Goal: Information Seeking & Learning: Learn about a topic

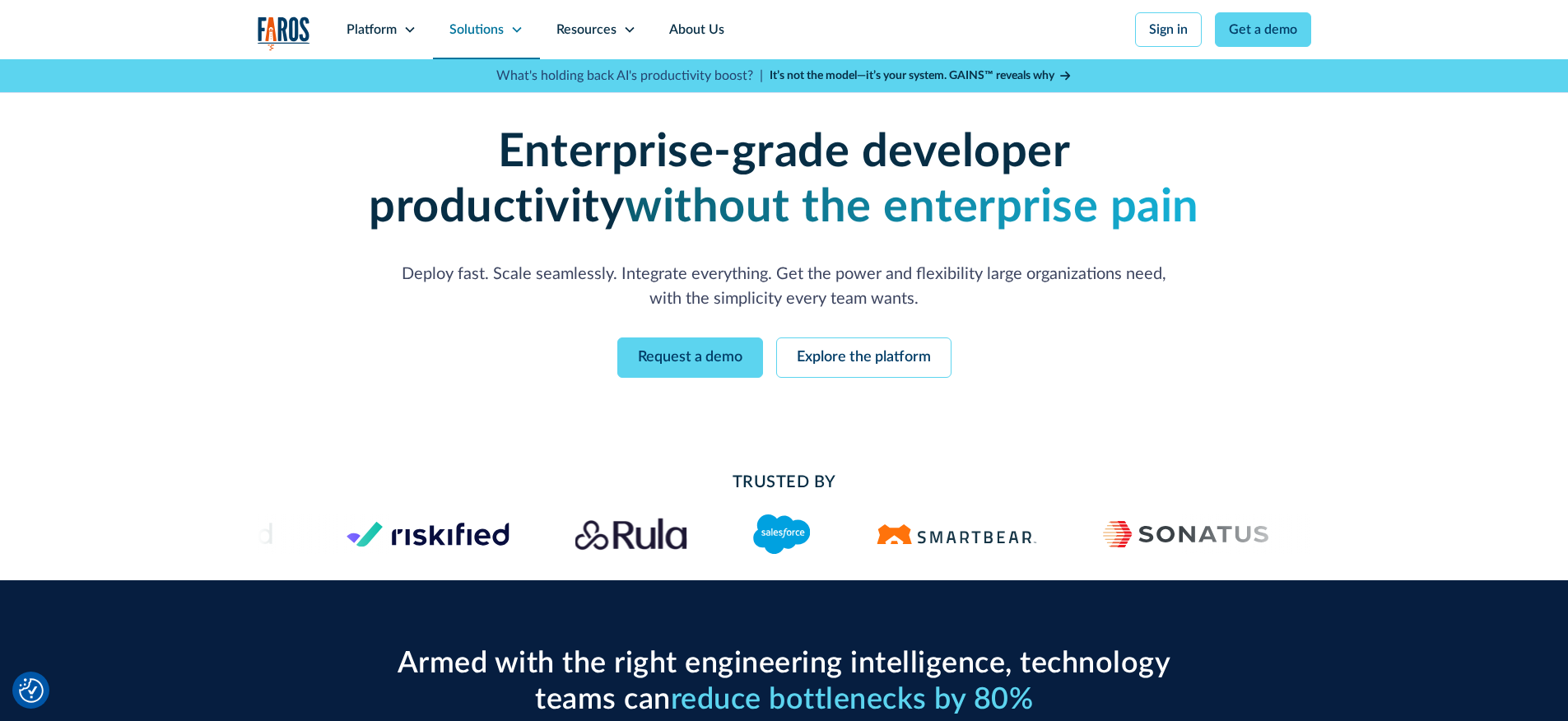
click at [504, 42] on div "Solutions" at bounding box center [486, 30] width 107 height 59
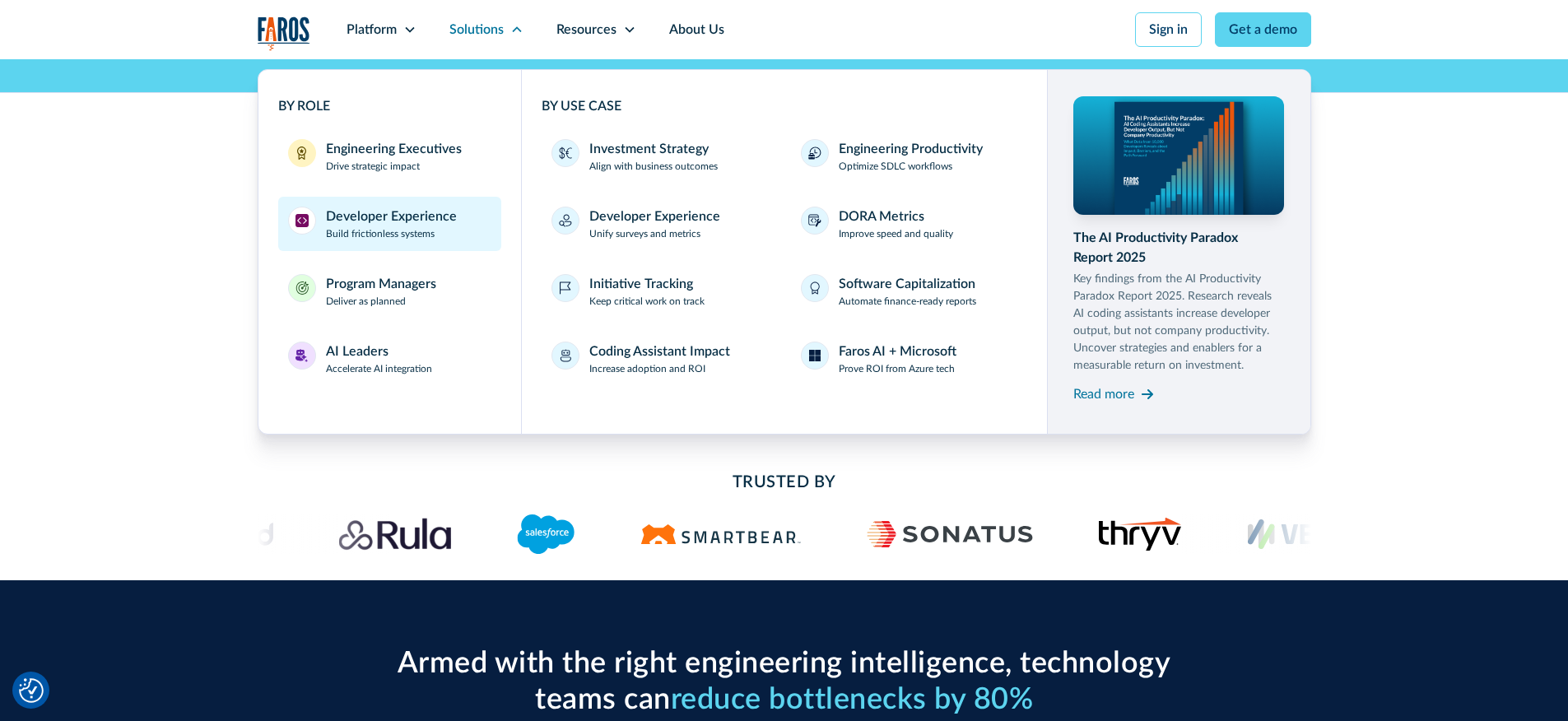
click at [426, 234] on p "Build frictionless systems" at bounding box center [380, 234] width 109 height 15
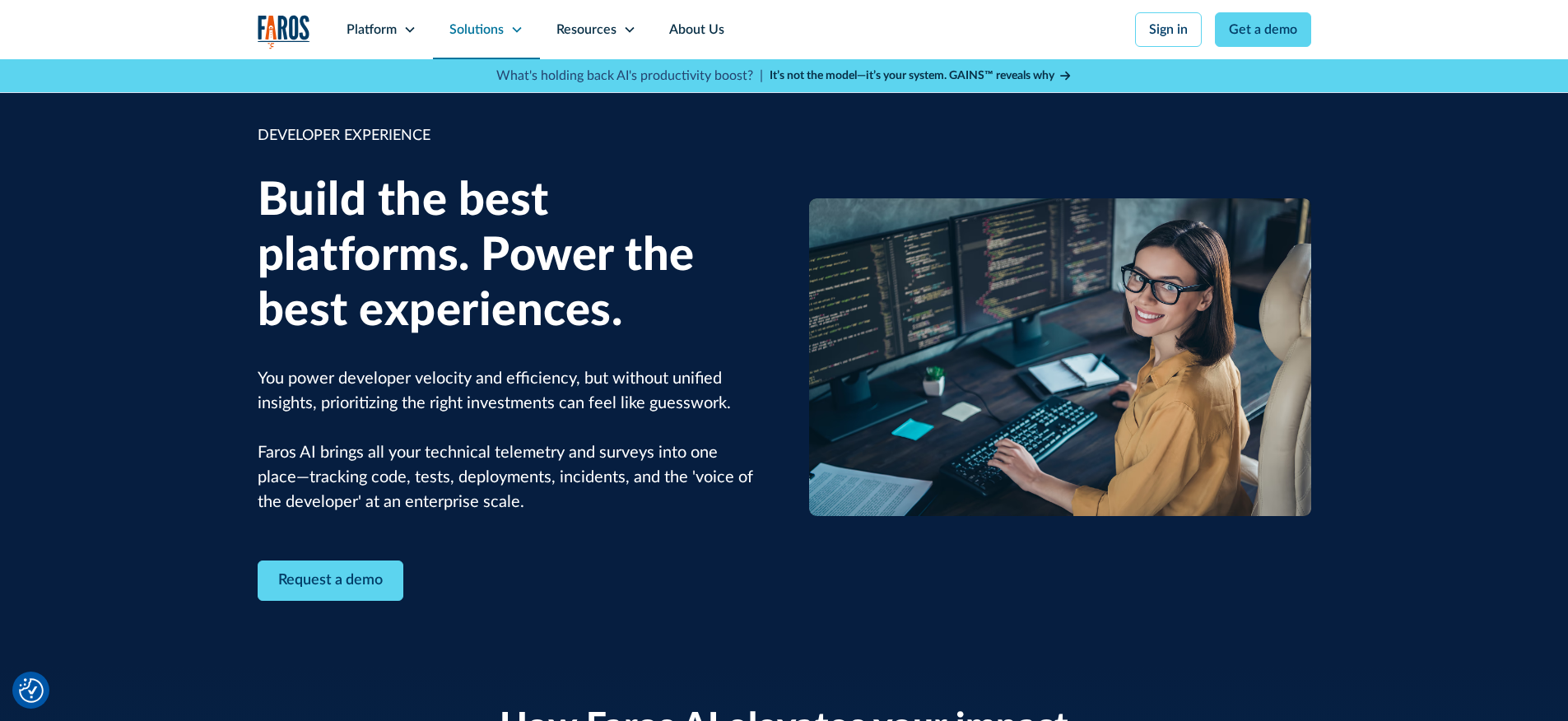
click at [510, 27] on icon at bounding box center [516, 29] width 13 height 13
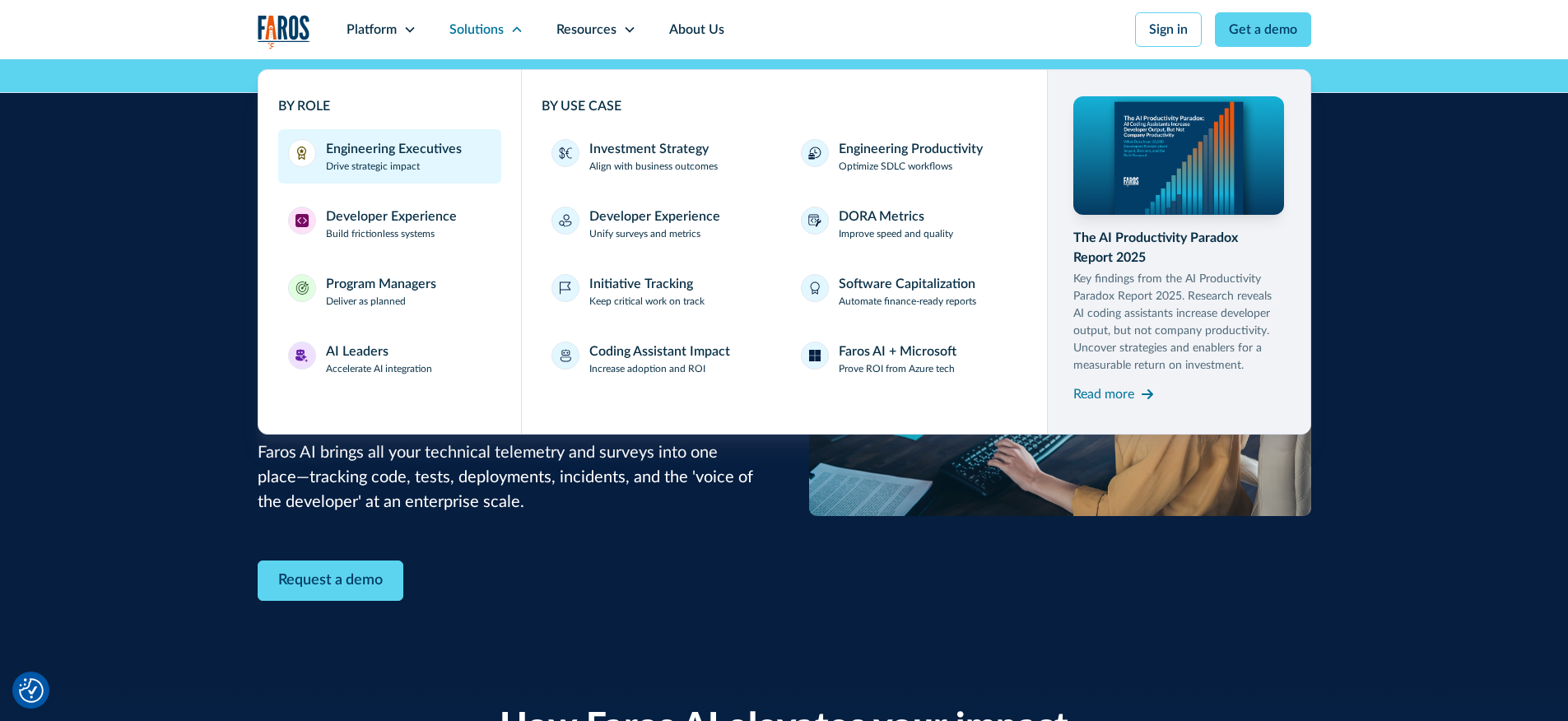
click at [399, 163] on p "Drive strategic impact" at bounding box center [372, 165] width 94 height 15
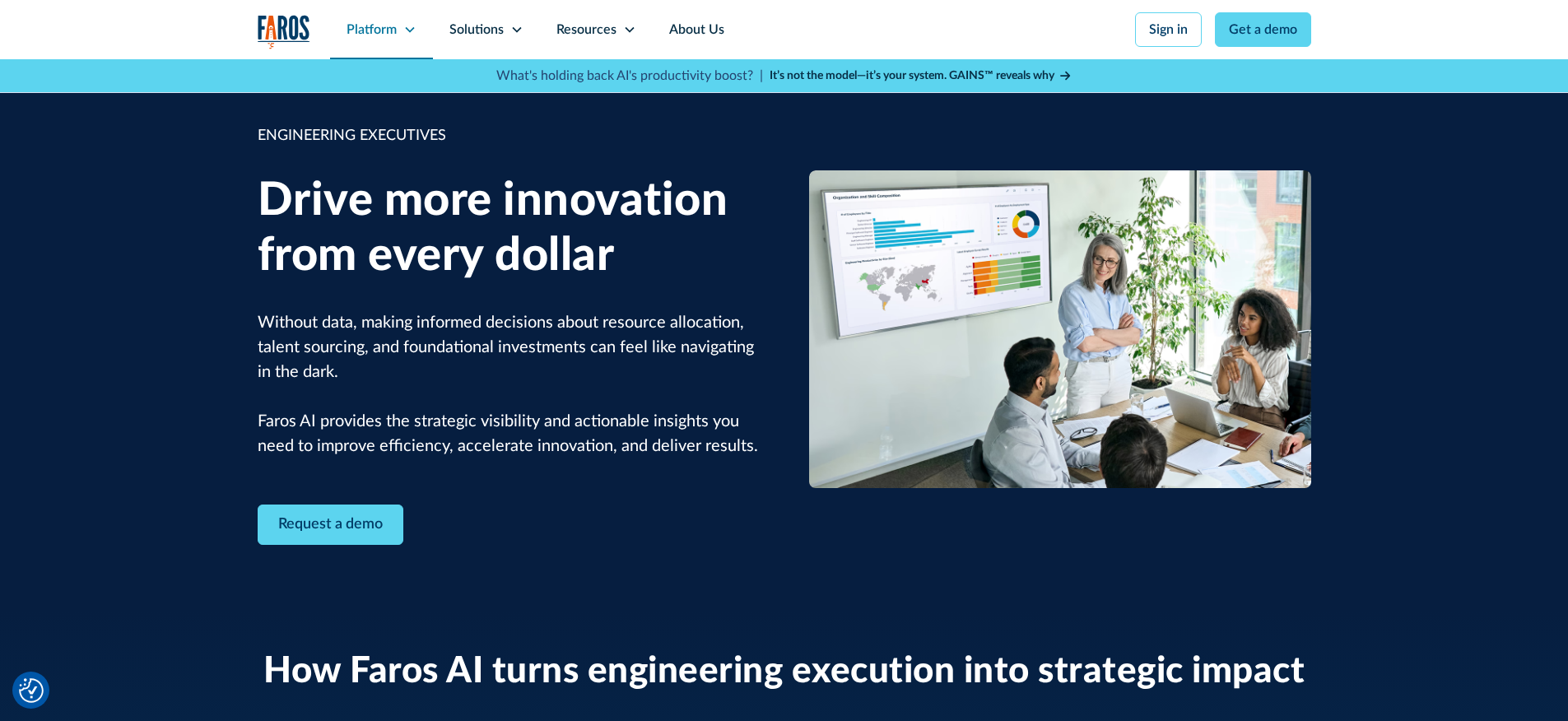
click at [391, 40] on div "Platform" at bounding box center [381, 30] width 103 height 59
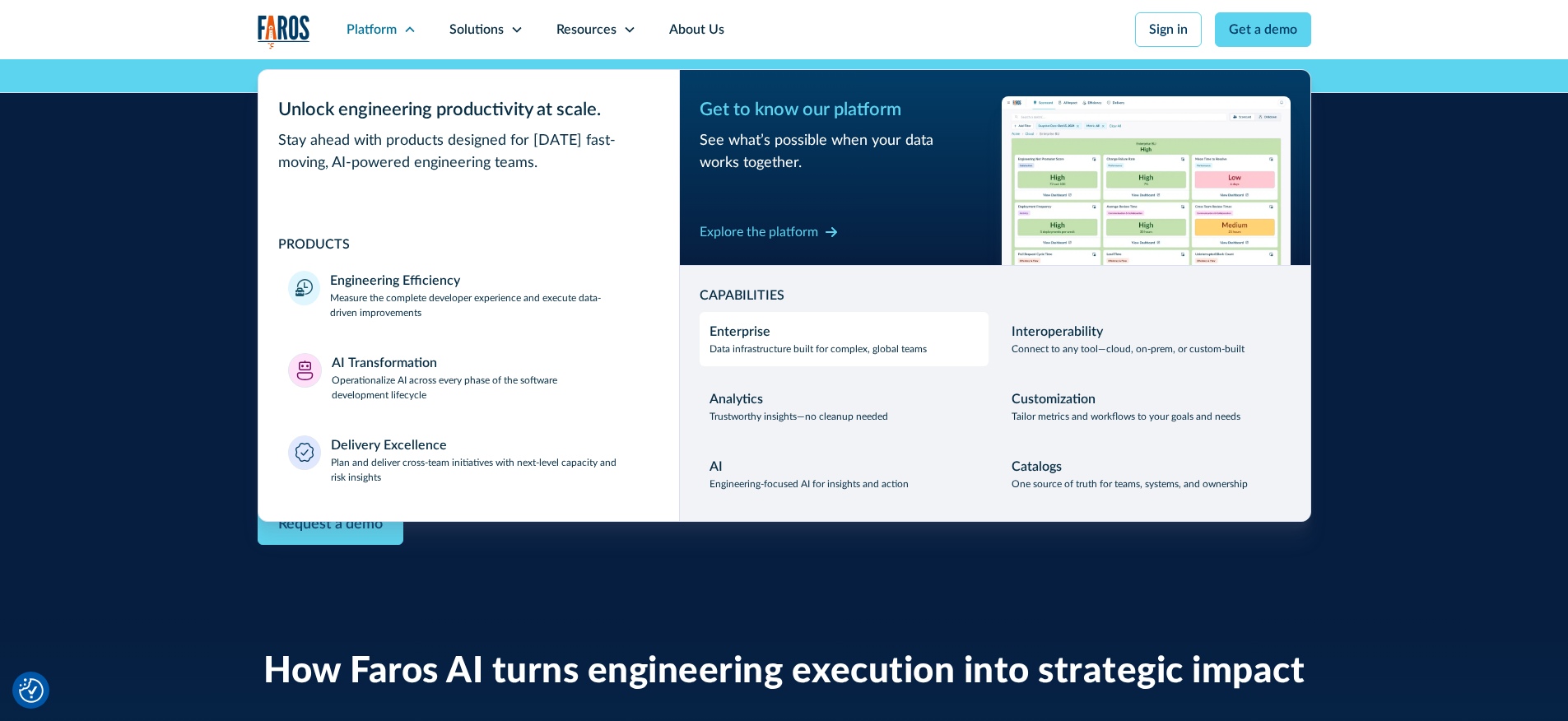
click at [750, 342] on p "Data infrastructure built for complex, global teams" at bounding box center [817, 349] width 217 height 15
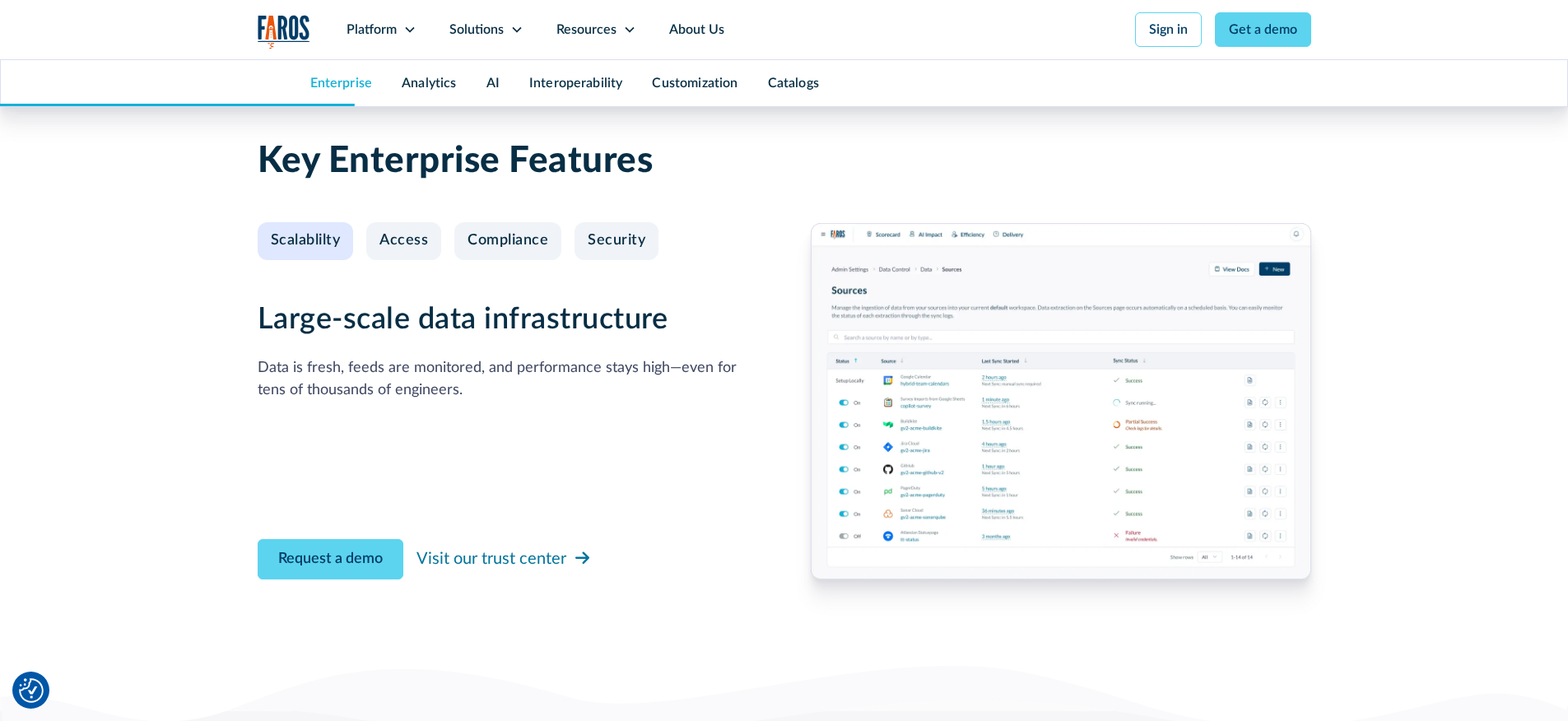
scroll to position [1655, 0]
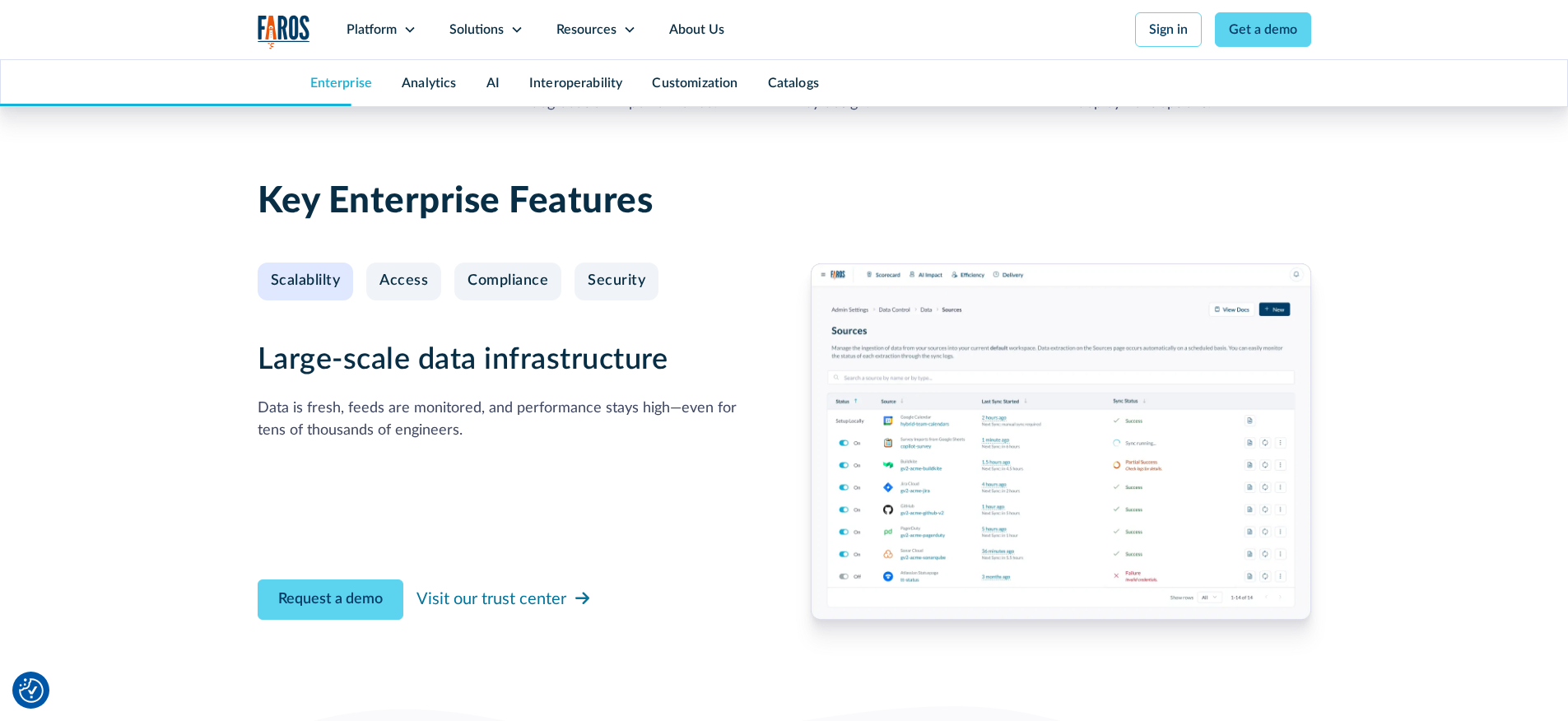
click at [984, 480] on img at bounding box center [1061, 442] width 500 height 357
click at [390, 274] on div "Access" at bounding box center [403, 281] width 49 height 18
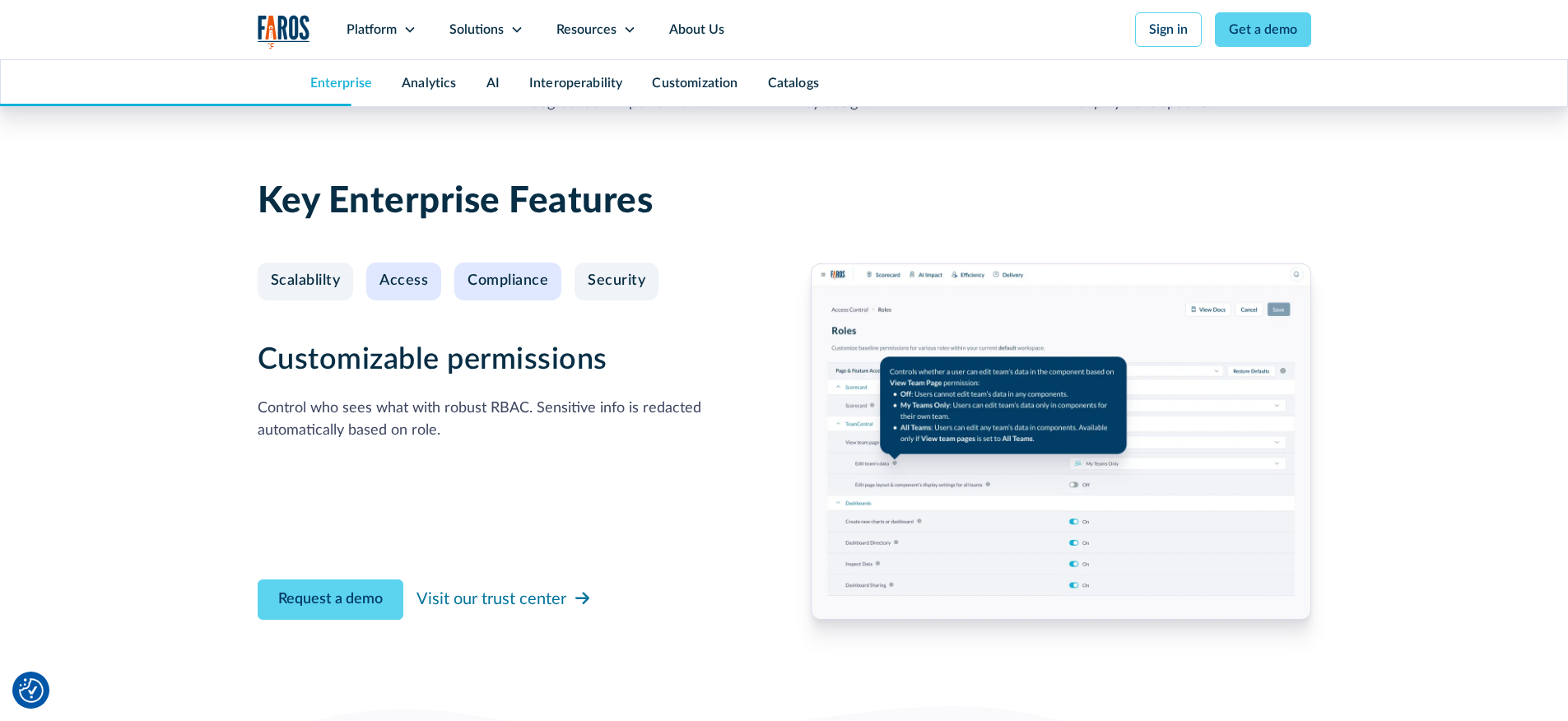
click at [498, 283] on div "Compliance" at bounding box center [507, 281] width 80 height 18
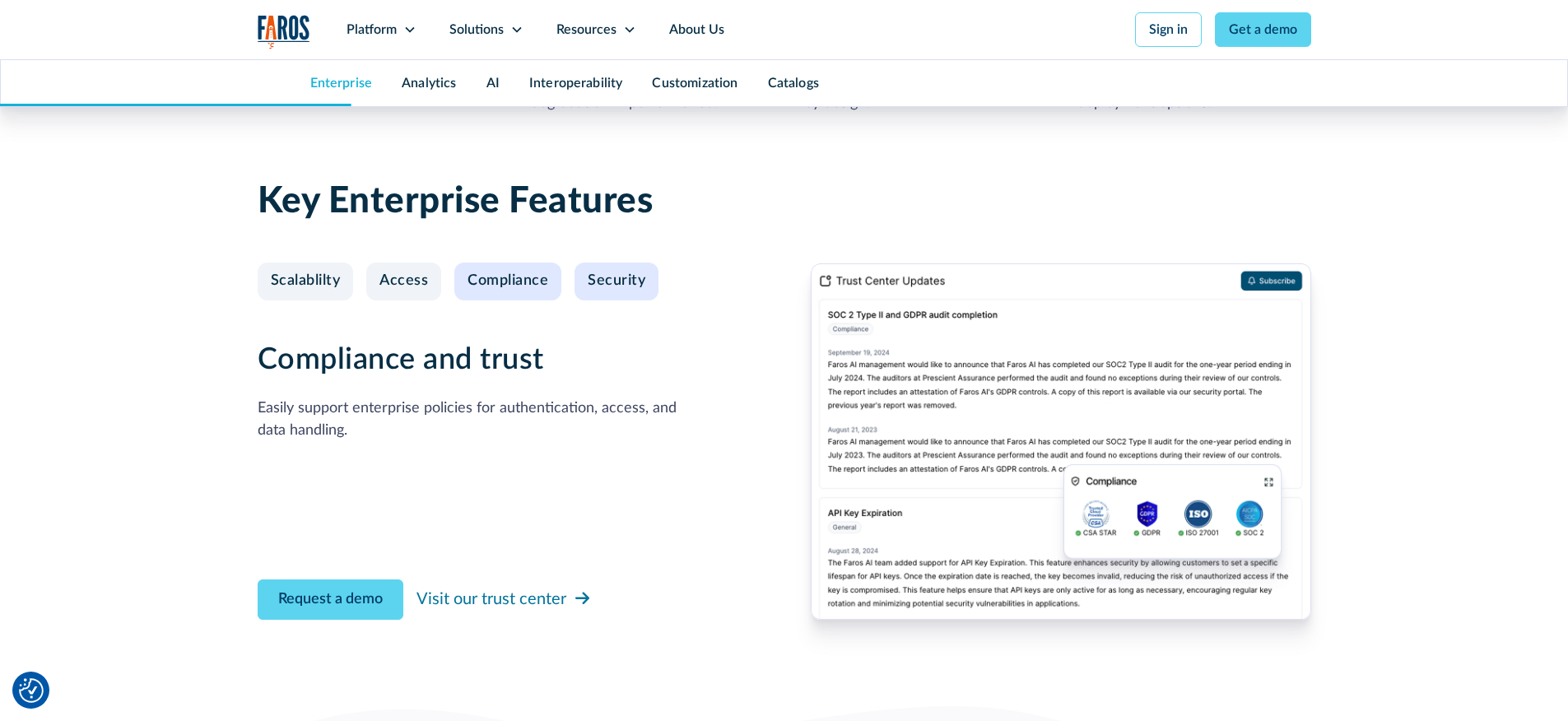
click at [613, 281] on div "Security" at bounding box center [616, 281] width 57 height 18
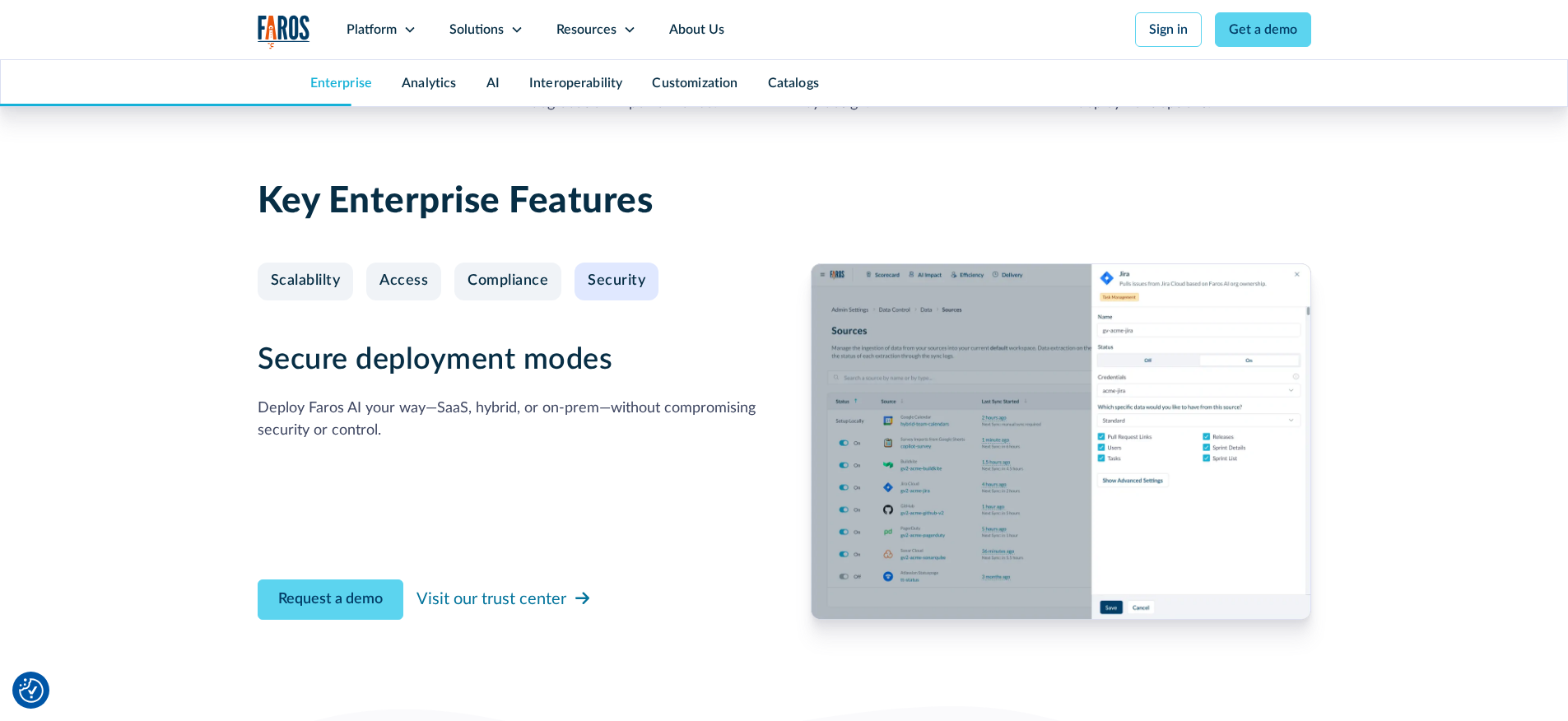
click at [1063, 456] on img at bounding box center [1061, 442] width 500 height 357
click at [404, 279] on div "Access" at bounding box center [403, 281] width 49 height 18
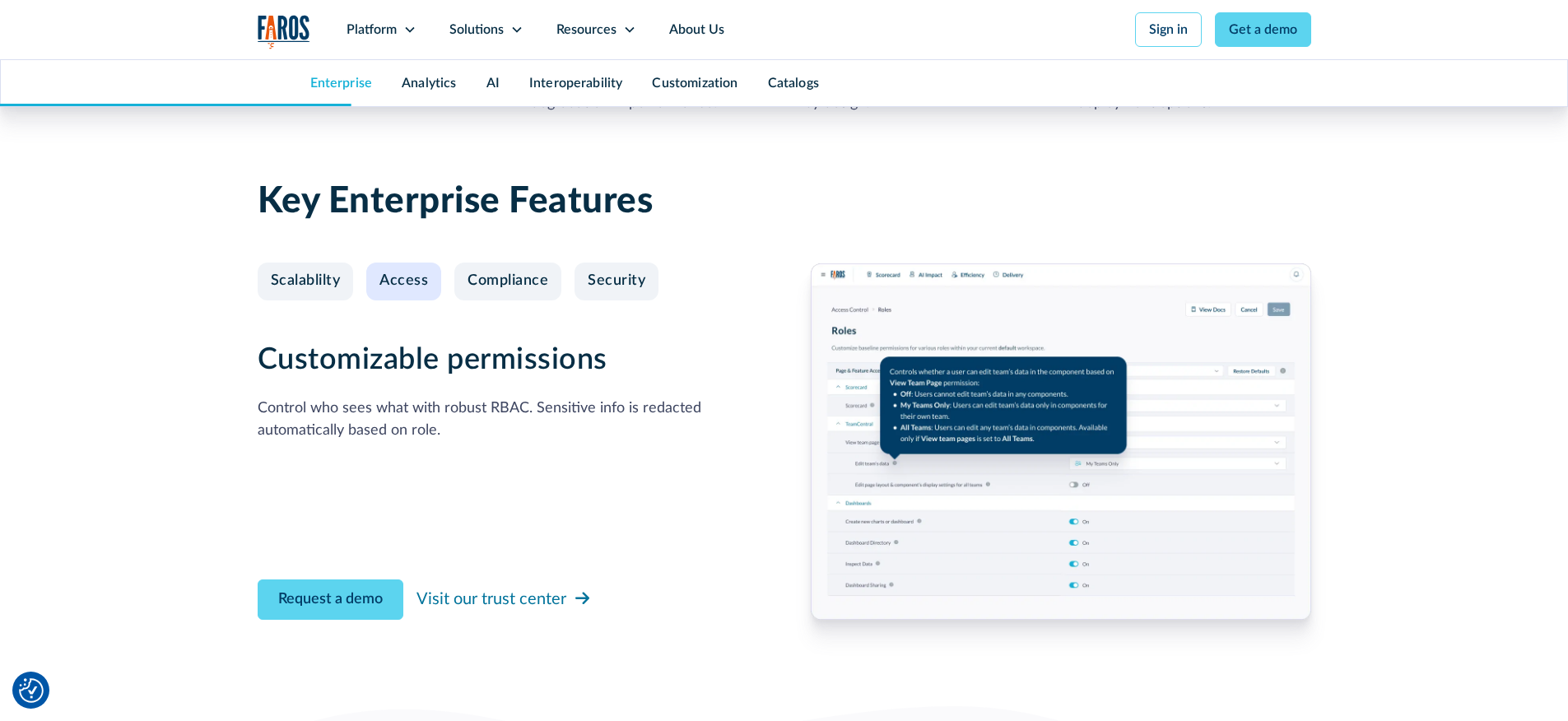
click at [783, 90] on div "Catalogs" at bounding box center [792, 83] width 80 height 47
click at [784, 83] on link "Catalogs" at bounding box center [793, 82] width 52 height 13
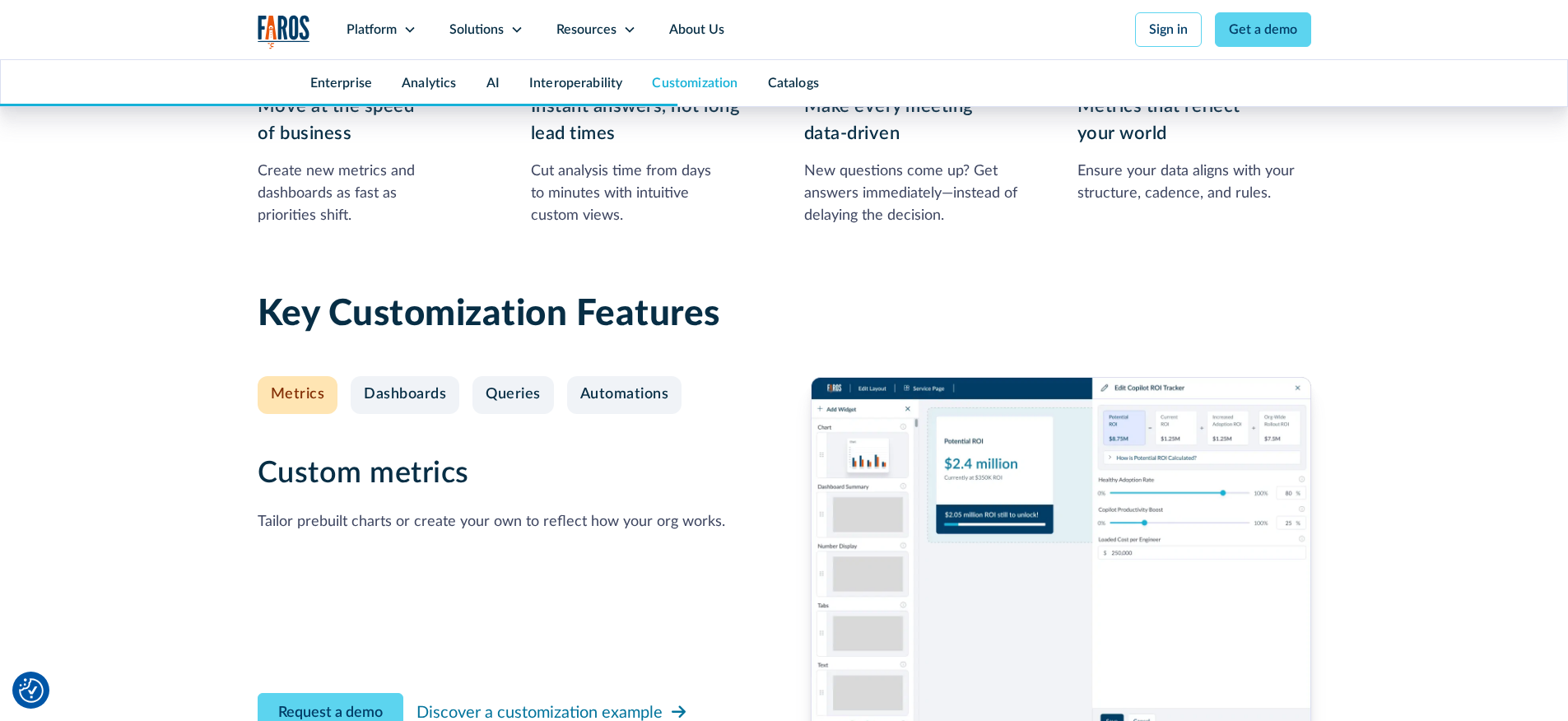
scroll to position [6010, 0]
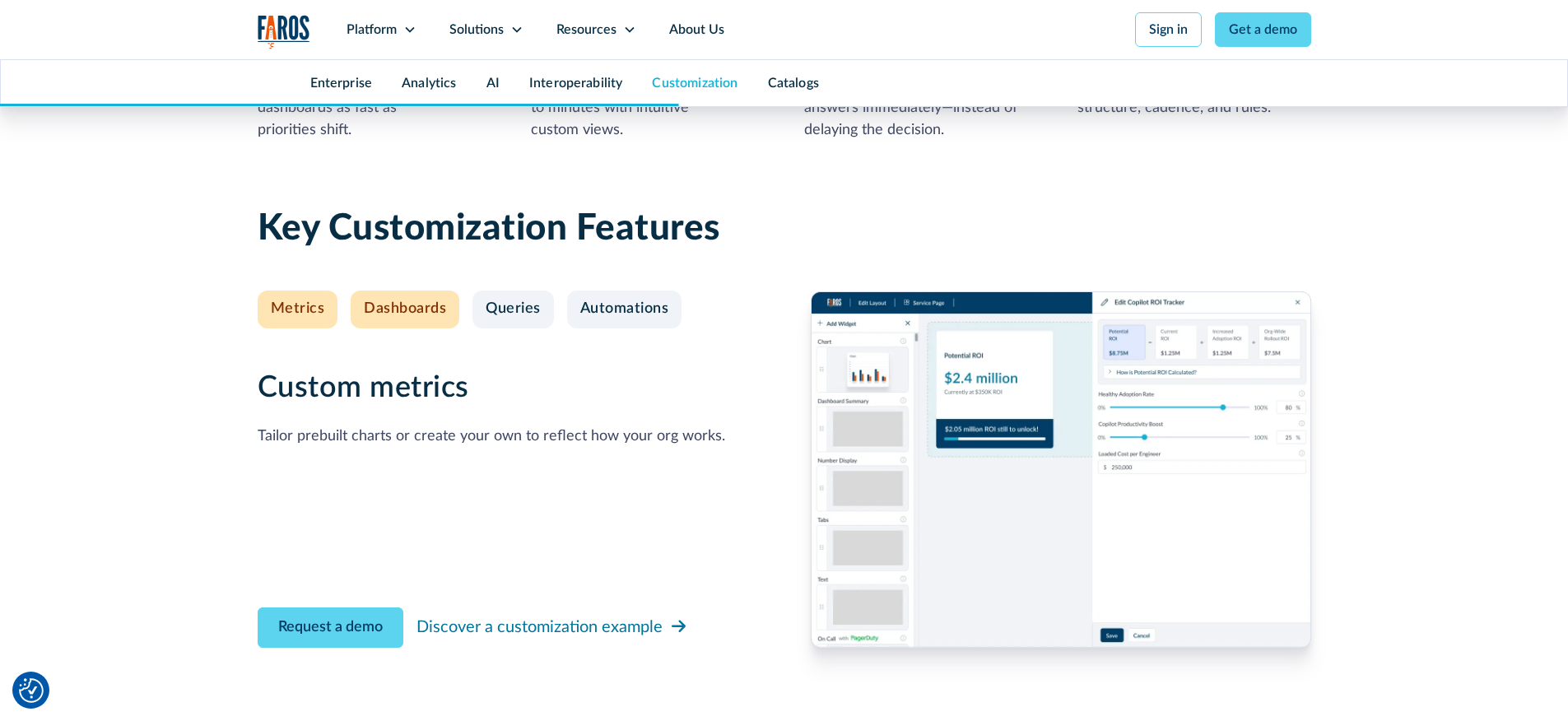
click at [351, 309] on link "Dashboards" at bounding box center [405, 309] width 109 height 38
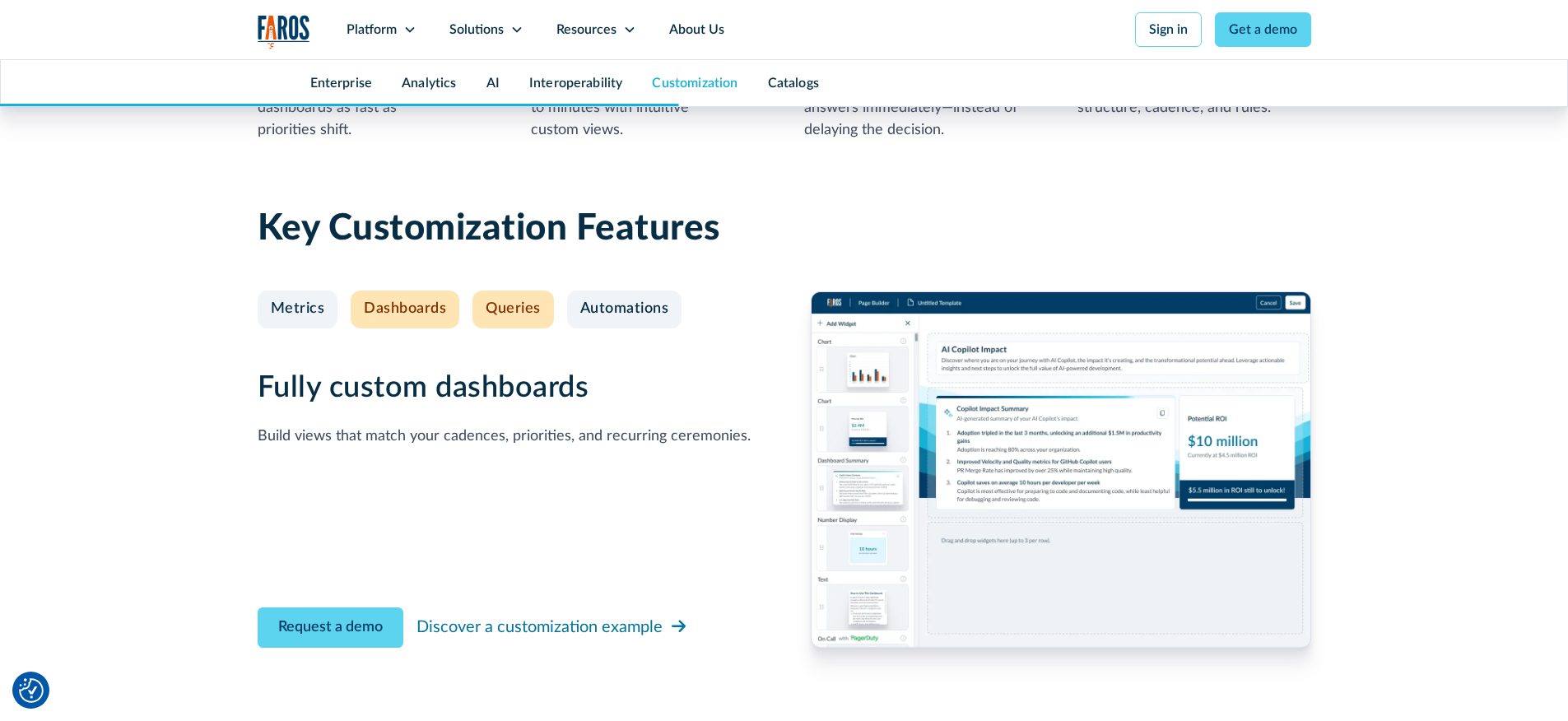
click at [518, 317] on div "Queries" at bounding box center [513, 309] width 55 height 18
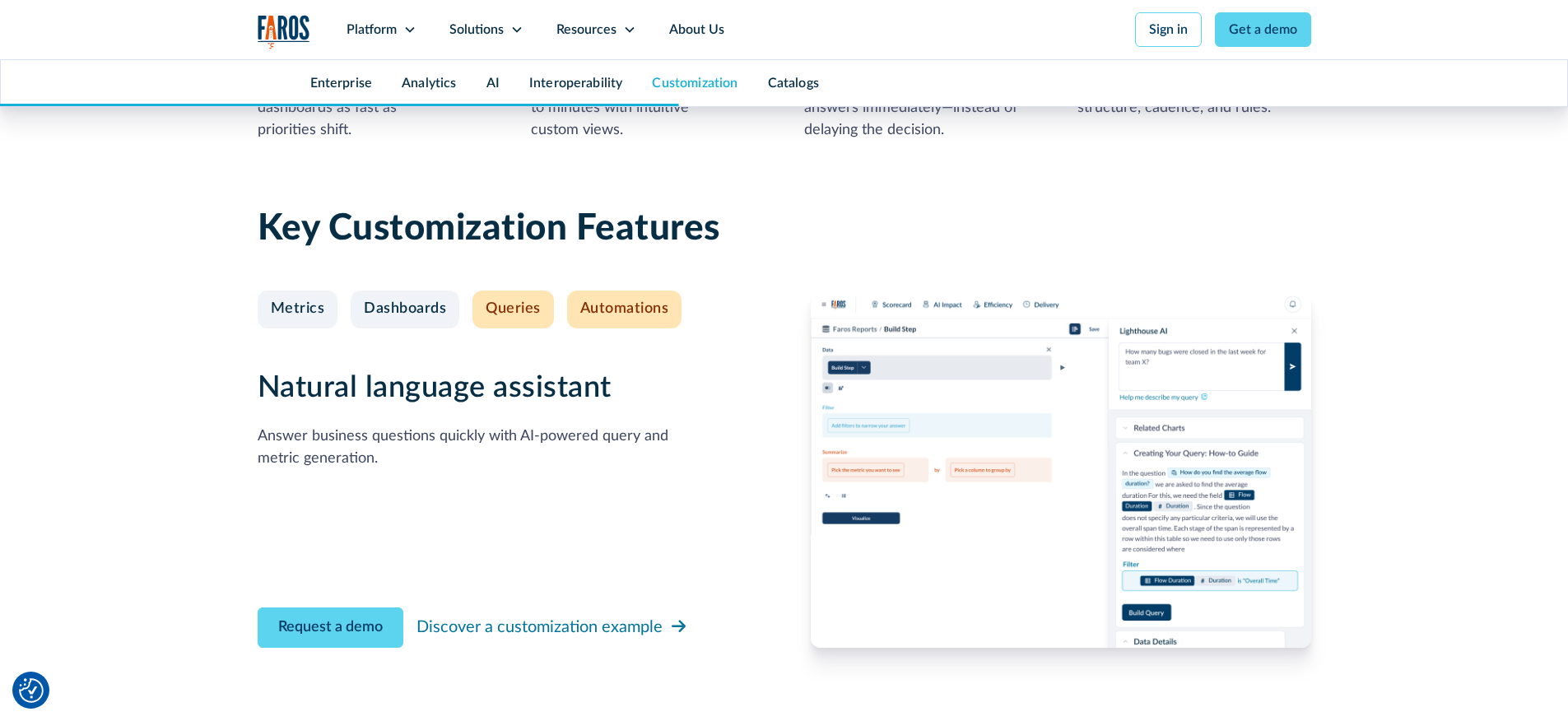
click at [636, 313] on div "Automations" at bounding box center [625, 309] width 89 height 18
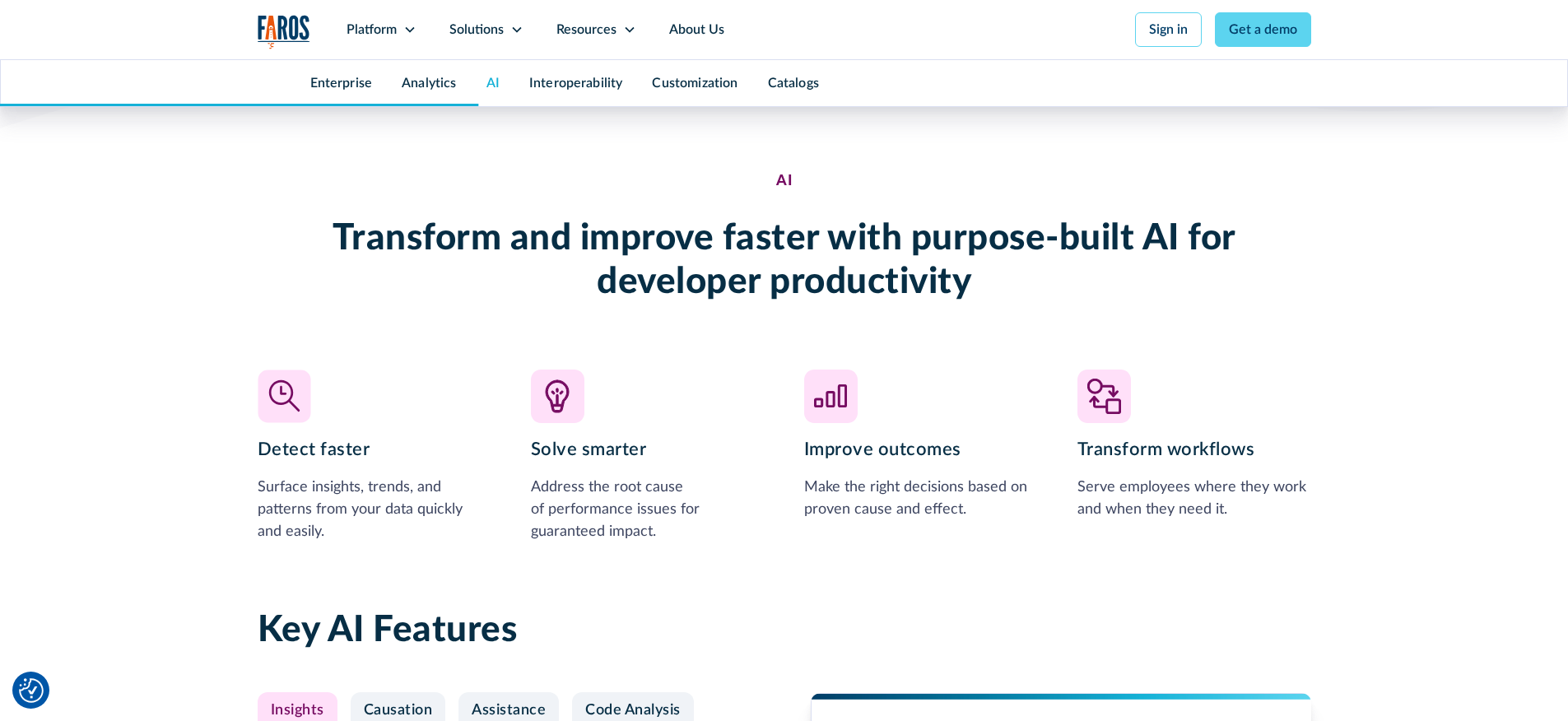
scroll to position [3382, 0]
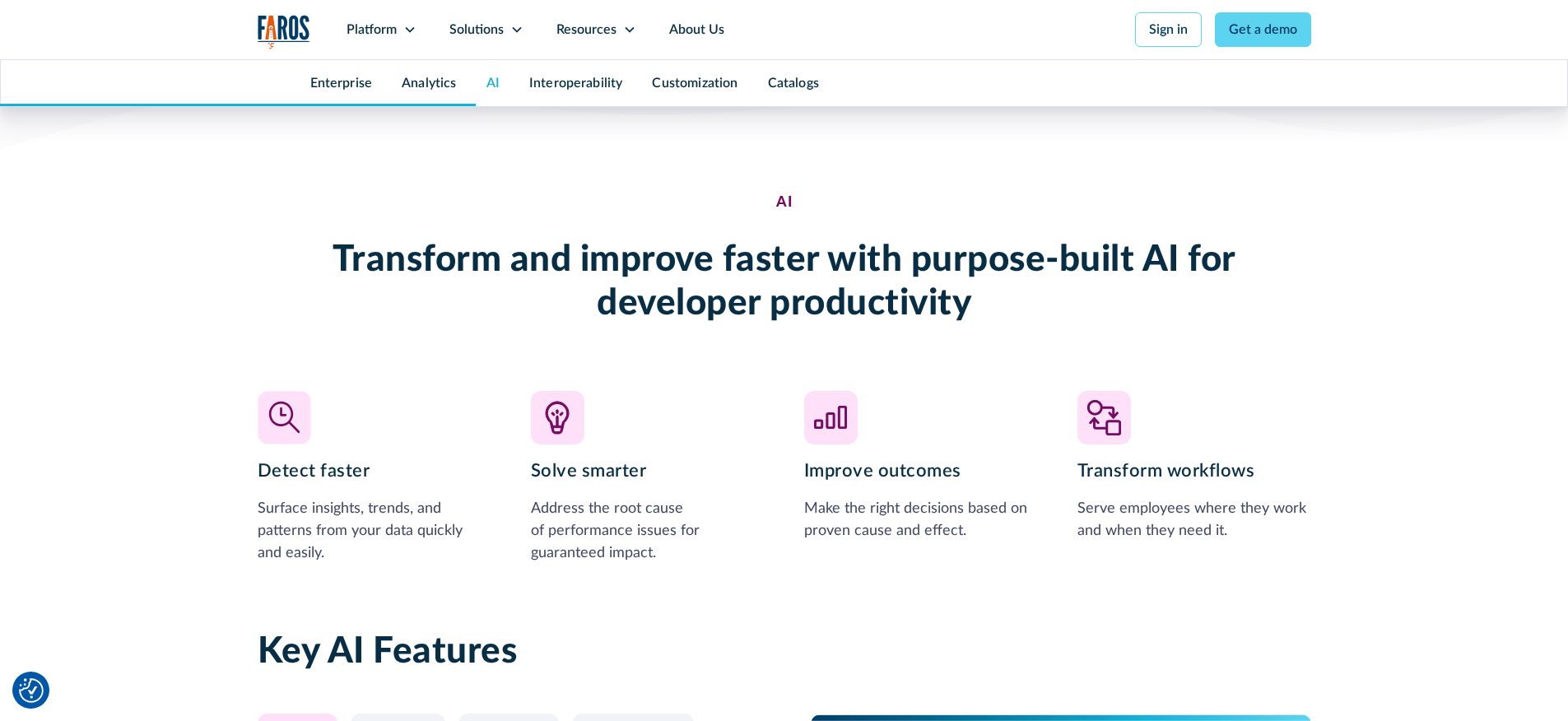
click at [801, 420] on div "Detect faster Surface insights, trends, and patterns from your data quickly and…" at bounding box center [784, 477] width 1054 height 173
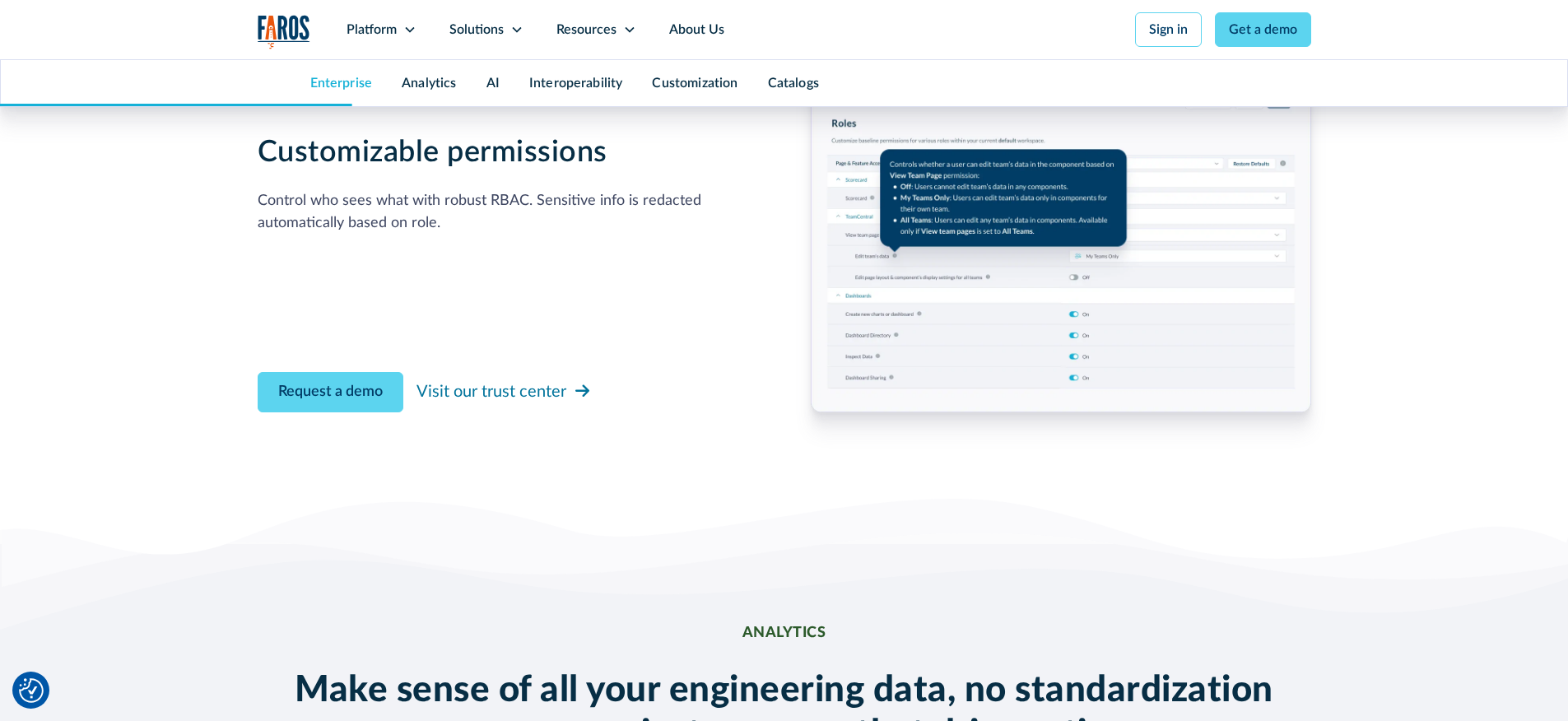
scroll to position [1713, 0]
